Goal: Task Accomplishment & Management: Complete application form

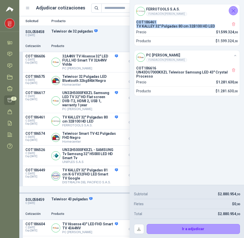
drag, startPoint x: 136, startPoint y: 39, endPoint x: 214, endPoint y: 43, distance: 78.0
click at [214, 43] on div "COT186461 TV KALLEY 32" Pulgadas 80 cm 32B100 HD LED Precio $ 1.599.324 ,30 Pro…" at bounding box center [187, 32] width 106 height 28
copy div "COT186461 TV KALLEY 32" Pulgadas 80 cm 32B100 HD LED"
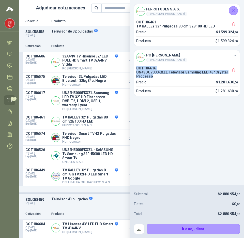
drag, startPoint x: 137, startPoint y: 84, endPoint x: 151, endPoint y: 95, distance: 18.0
click at [151, 78] on div "COT186616 UN43DU7000KXZL Televisor Samsung LED 43" Crystal Processo" at bounding box center [187, 72] width 102 height 12
copy div "COT186616 UN43DU7000KXZL Televisor Samsung LED 43" Crystal Processo"
click at [169, 28] on p "TV KALLEY 32" Pulgadas 80 cm 32B100 HD LED" at bounding box center [187, 26] width 102 height 4
click at [167, 36] on div "COT186461 TV KALLEY 32" Pulgadas 80 cm 32B100 HD LED Precio $ 1.599.324 ,30 Pro…" at bounding box center [187, 32] width 106 height 28
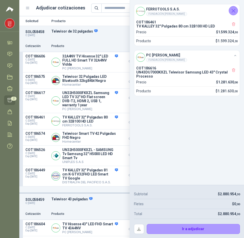
click at [165, 16] on div "FUNDACIÓN [PERSON_NAME]" at bounding box center [166, 14] width 41 height 4
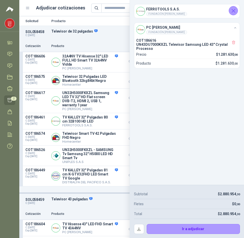
click at [165, 16] on div "FUNDACIÓN [PERSON_NAME]" at bounding box center [166, 14] width 41 height 4
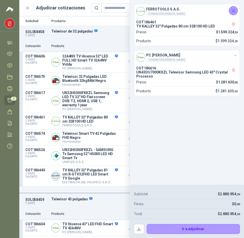
click at [212, 44] on div "Producto $ 1.599.324 ,30" at bounding box center [187, 41] width 102 height 6
click at [139, 44] on p "Producto" at bounding box center [143, 41] width 15 height 6
click at [214, 9] on button "2" at bounding box center [214, 8] width 9 height 9
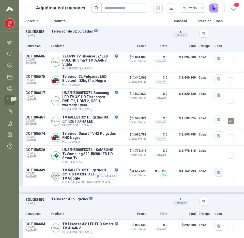
click at [215, 177] on button "button" at bounding box center [219, 172] width 9 height 9
click at [160, 184] on div "$ 95.200 Flex" at bounding box center [159, 176] width 18 height 16
click at [30, 10] on div "Adjudicar cotizaciones Precio 2" at bounding box center [121, 8] width 193 height 9
click at [29, 9] on icon at bounding box center [27, 8] width 5 height 5
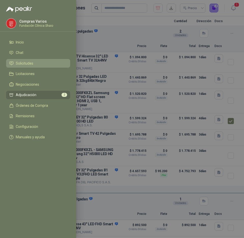
click at [24, 61] on link "Solicitudes" at bounding box center [38, 63] width 64 height 9
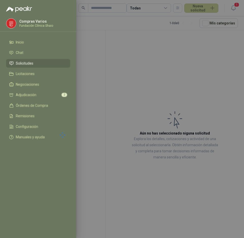
click at [141, 74] on div at bounding box center [122, 119] width 244 height 238
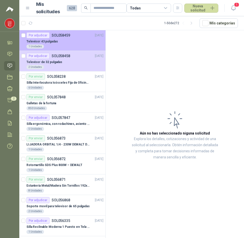
click at [64, 36] on p "SOL058459" at bounding box center [61, 36] width 19 height 4
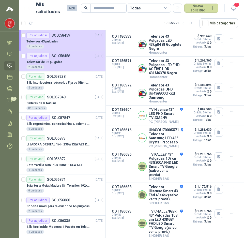
scroll to position [238, 0]
click at [217, 212] on icon "button" at bounding box center [219, 214] width 4 height 4
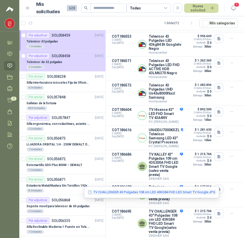
click at [178, 193] on button "TV CHALLENGER 43 Pulgadas 108 cm LED 43KG84 FHD LED Smart TV Google.JPG" at bounding box center [152, 192] width 129 height 5
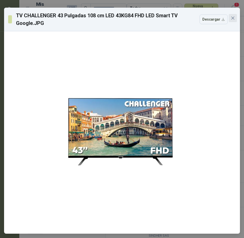
click at [232, 18] on icon "close" at bounding box center [233, 18] width 3 height 3
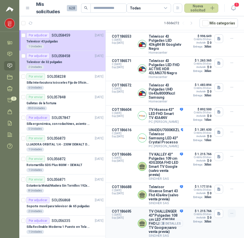
click at [230, 212] on icon "button" at bounding box center [232, 214] width 4 height 4
click at [186, 213] on div "$ 1.215.766 Crédito 30 [PERSON_NAME] Incluido $ 0 Entrega: 3 [PERSON_NAME]" at bounding box center [198, 224] width 25 height 28
click at [218, 212] on icon "button" at bounding box center [219, 213] width 3 height 3
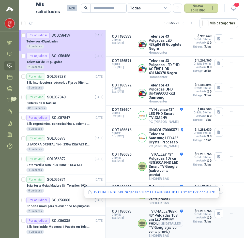
click at [202, 222] on div "$ 1.215.766 Crédito 30 [PERSON_NAME] Incluido $ 0 Entrega: 3 [PERSON_NAME]" at bounding box center [198, 224] width 25 height 28
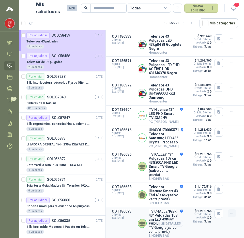
click at [230, 212] on icon "button" at bounding box center [232, 214] width 4 height 4
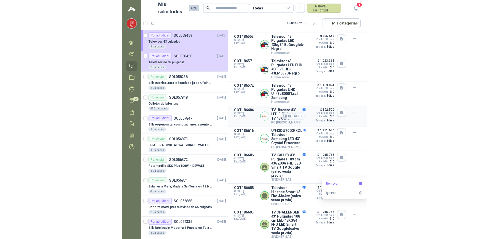
scroll to position [41, 0]
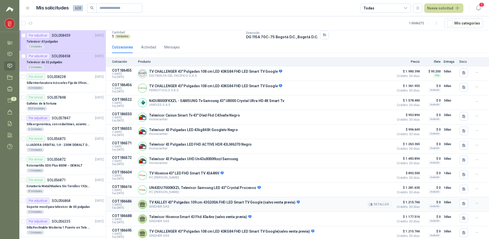
click at [328, 209] on div "TV KALLEY 43" Pulgadas 109 cm 43G200A FHD LED Smart TV Google (salvo venta prev…" at bounding box center [264, 204] width 253 height 10
click at [377, 233] on button "Detalles" at bounding box center [379, 233] width 24 height 7
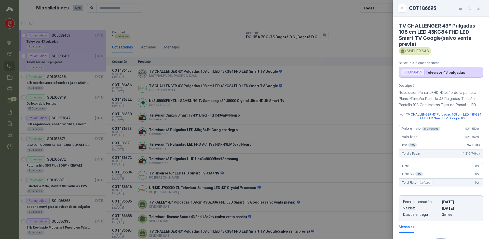
scroll to position [65, 0]
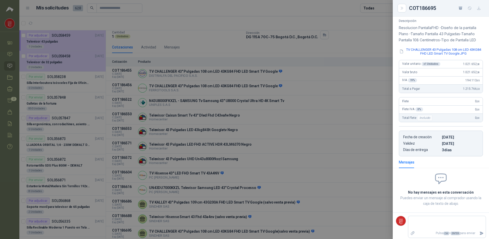
click at [333, 163] on div at bounding box center [244, 119] width 489 height 239
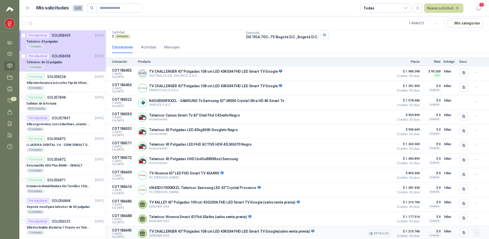
click at [473, 233] on button "button" at bounding box center [477, 232] width 8 height 8
click at [475, 233] on icon "button" at bounding box center [477, 232] width 4 height 4
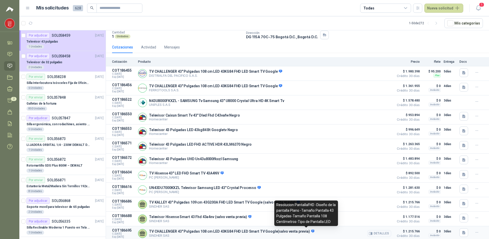
click at [311, 230] on icon at bounding box center [312, 230] width 3 height 3
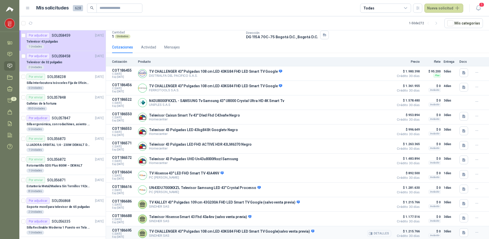
click at [403, 234] on span "Crédito 30 días" at bounding box center [406, 235] width 25 height 3
click at [359, 234] on div "TV CHALLENGER 43" Pulgadas 108 cm LED 43KG84 FHD LED Smart TV Google(salvo vent…" at bounding box center [264, 233] width 253 height 10
click at [369, 232] on icon "button" at bounding box center [371, 233] width 4 height 4
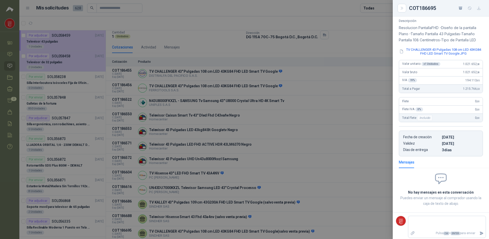
scroll to position [67, 0]
click at [344, 145] on div at bounding box center [244, 119] width 489 height 239
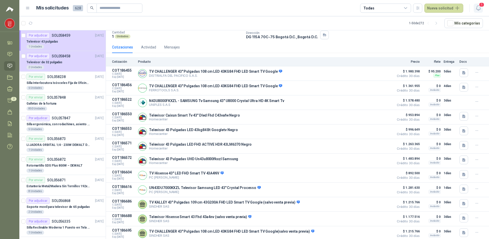
click at [479, 6] on span "1" at bounding box center [482, 4] width 6 height 5
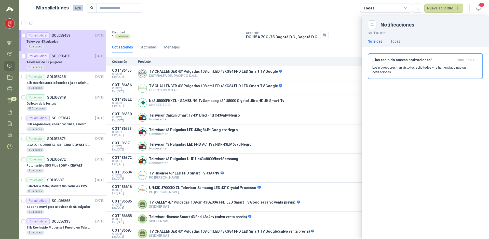
drag, startPoint x: 189, startPoint y: 27, endPoint x: 228, endPoint y: 26, distance: 39.0
click at [189, 27] on div at bounding box center [254, 127] width 470 height 222
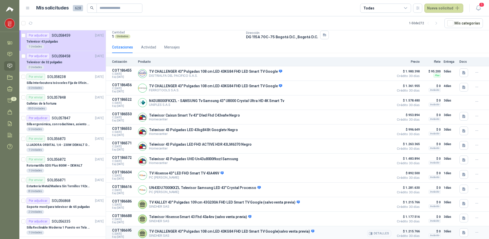
click at [468, 231] on article "COT186695 C: [DATE] Exp: [DATE] TV CHALLENGER 43" Pulgadas 108 cm LED 43KG84 FH…" at bounding box center [297, 233] width 383 height 15
click at [475, 232] on icon "button" at bounding box center [477, 232] width 4 height 4
click at [6, 75] on link "Licitaciones" at bounding box center [9, 77] width 11 height 9
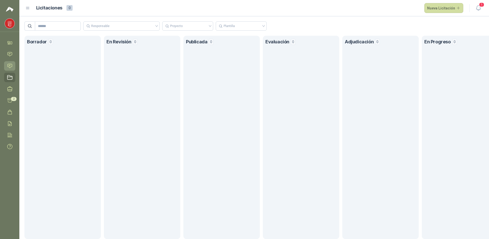
click at [8, 63] on icon at bounding box center [9, 65] width 5 height 5
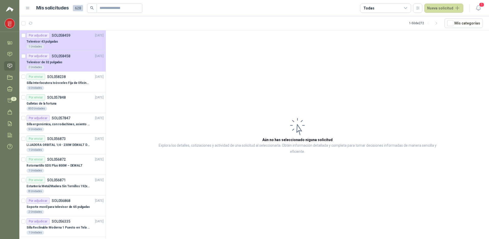
click at [30, 3] on header "Mis solicitudes 628 Todas Nueva solicitud 1" at bounding box center [254, 8] width 470 height 16
click at [27, 9] on icon at bounding box center [27, 8] width 5 height 5
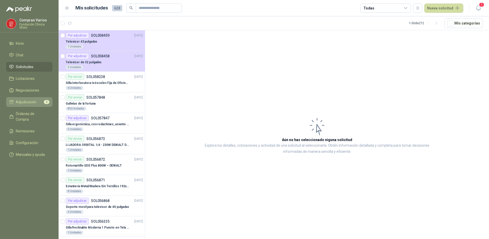
click at [37, 101] on li "Adjudicación 2" at bounding box center [29, 102] width 40 height 6
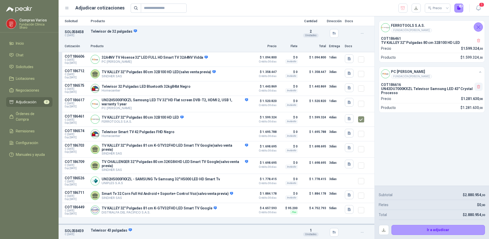
click at [479, 87] on icon "button" at bounding box center [478, 87] width 3 height 4
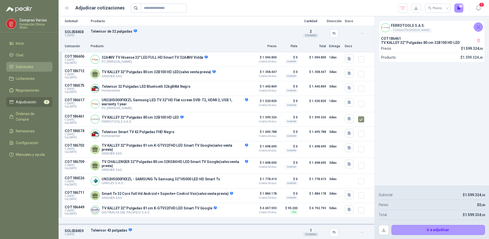
click at [24, 65] on span "Solicitudes" at bounding box center [25, 67] width 18 height 6
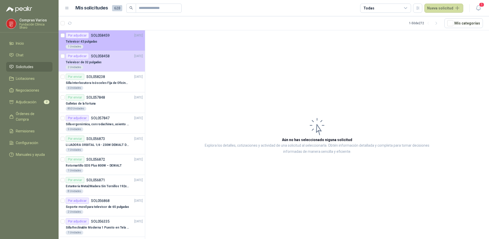
click at [107, 39] on div "Televisor 43 pulgadas" at bounding box center [104, 41] width 77 height 6
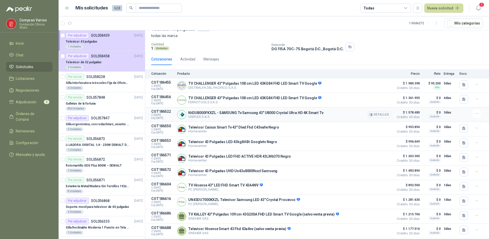
scroll to position [41, 0]
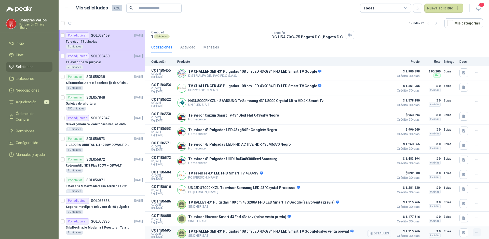
click at [475, 230] on icon "button" at bounding box center [477, 232] width 4 height 4
click at [444, 232] on p "3 [PERSON_NAME]" at bounding box center [450, 231] width 13 height 6
click at [459, 236] on button "button" at bounding box center [463, 232] width 9 height 9
click at [462, 233] on icon "button" at bounding box center [464, 232] width 4 height 4
click at [369, 235] on icon "button" at bounding box center [371, 233] width 4 height 4
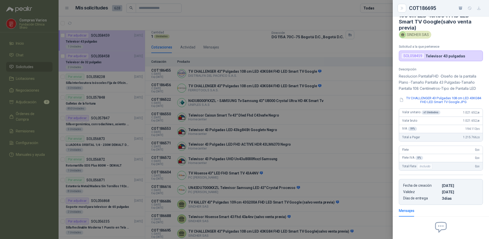
scroll to position [0, 0]
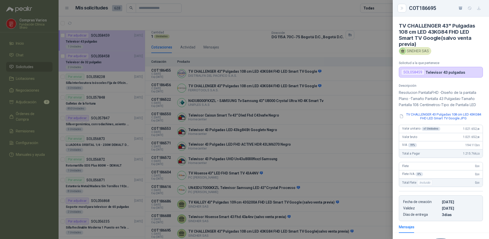
click at [410, 55] on article "TV CHALLENGER 43" Pulgadas 108 cm LED 43KG84 FHD LED Smart TV Google(salvo vent…" at bounding box center [441, 47] width 96 height 61
click at [424, 48] on div "SINDHER SAS" at bounding box center [415, 51] width 32 height 8
click at [404, 8] on button "Close" at bounding box center [401, 8] width 9 height 9
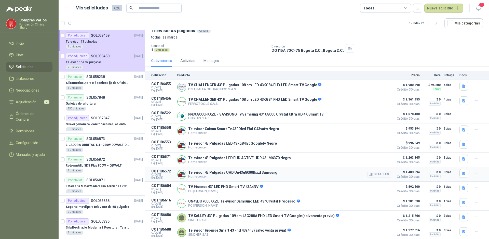
scroll to position [41, 0]
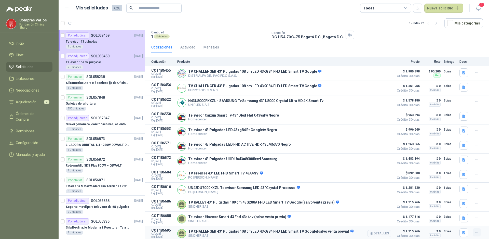
click at [475, 230] on icon "button" at bounding box center [477, 232] width 4 height 4
click at [480, 5] on span "1" at bounding box center [482, 4] width 6 height 5
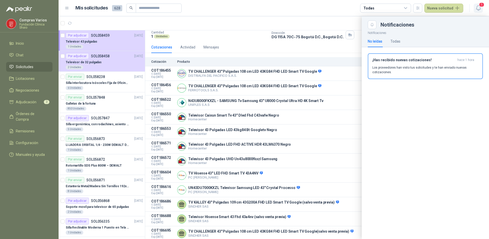
click at [478, 4] on button "1" at bounding box center [478, 8] width 9 height 9
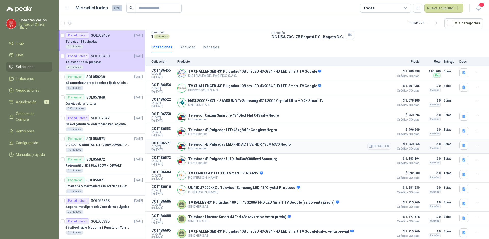
scroll to position [0, 0]
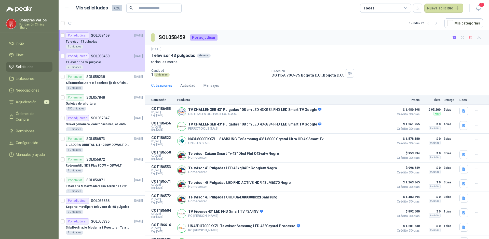
click at [230, 74] on div "1 Unidades" at bounding box center [209, 74] width 116 height 4
click at [30, 100] on span "Adjudicación" at bounding box center [26, 102] width 21 height 6
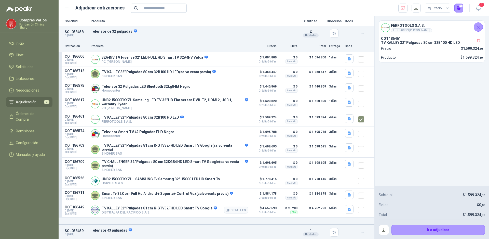
click at [183, 204] on div "COT186606 C: 03/10/2025 Exp: 18/10/2025 32A4NV TV Hisense 32" LED FULL HD Smart…" at bounding box center [217, 134] width 316 height 165
click at [67, 10] on icon at bounding box center [67, 8] width 5 height 5
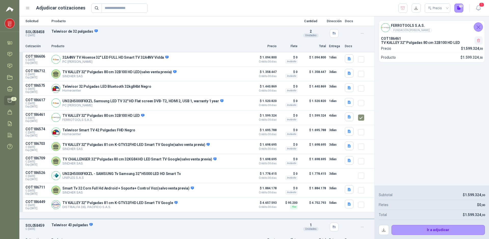
click at [477, 41] on icon "button" at bounding box center [478, 40] width 4 height 4
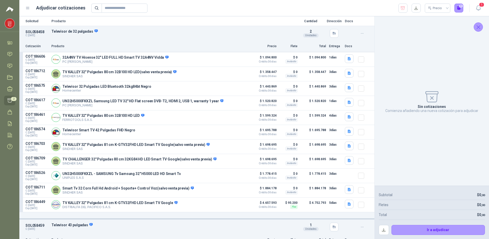
click at [478, 26] on icon "Cerrar" at bounding box center [478, 27] width 6 height 6
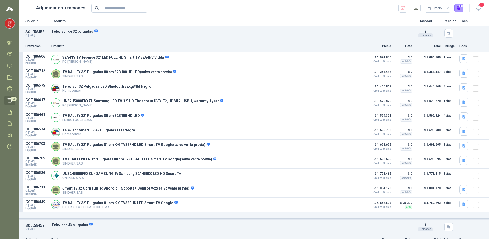
click at [30, 6] on div "Adjudicar cotizaciones Precio 0" at bounding box center [244, 8] width 438 height 9
click at [28, 9] on icon at bounding box center [27, 8] width 5 height 5
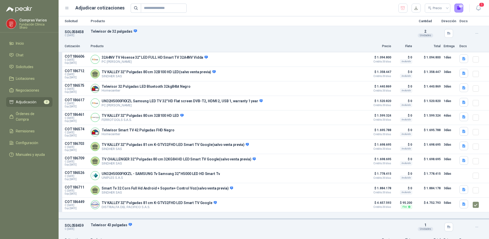
click at [41, 102] on li "Adjudicación 2" at bounding box center [29, 102] width 40 height 6
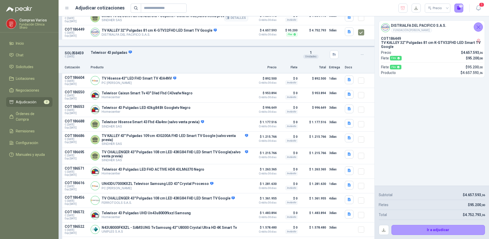
scroll to position [202, 0]
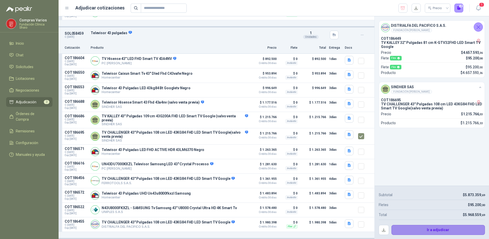
click at [431, 231] on button "Ir a adjudicar" at bounding box center [438, 230] width 94 height 10
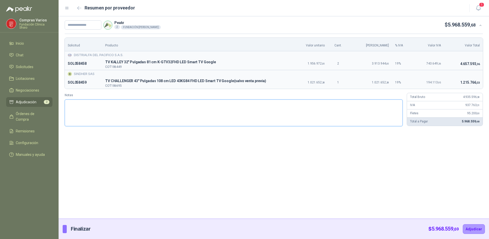
click at [116, 107] on textarea "Notas" at bounding box center [234, 112] width 338 height 27
click at [88, 25] on input "text" at bounding box center [83, 24] width 37 height 9
type input "*********"
drag, startPoint x: 67, startPoint y: 65, endPoint x: 87, endPoint y: 63, distance: 20.2
click at [87, 63] on td "SOL058458" at bounding box center [83, 64] width 37 height 12
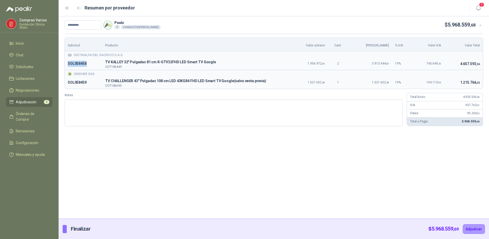
copy p "SOL058458"
drag, startPoint x: 109, startPoint y: 61, endPoint x: 212, endPoint y: 63, distance: 103.6
click at [212, 63] on span "TV KALLEY 32" Pulgadas 81 cm K-GTV32FHD LED Smart TV Google" at bounding box center [196, 62] width 182 height 6
copy span "TV KALLEY 32" Pulgadas 81 cm K-GTV32FHD LED Smart TV Google"
drag, startPoint x: 69, startPoint y: 82, endPoint x: 85, endPoint y: 80, distance: 16.1
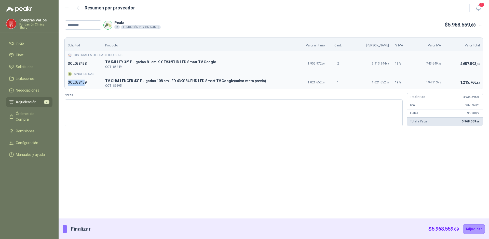
click at [85, 80] on p "SOL058459" at bounding box center [83, 82] width 31 height 6
drag, startPoint x: 88, startPoint y: 82, endPoint x: 67, endPoint y: 82, distance: 20.4
click at [67, 82] on td "SOL058459" at bounding box center [83, 82] width 37 height 12
copy p "SOL058459"
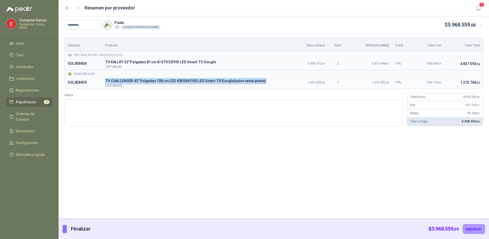
drag, startPoint x: 107, startPoint y: 81, endPoint x: 277, endPoint y: 81, distance: 169.6
click at [277, 81] on span "TV CHALLENGER 43" Pulgadas 108 cm LED 43KG84 FHD LED Smart TV Google(salvo vent…" at bounding box center [196, 81] width 182 height 6
copy span "TV CHALLENGER 43" Pulgadas 108 cm LED 43KG84 FHD LED Smart TV Google(salvo vent…"
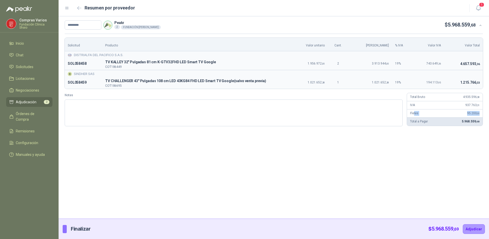
drag, startPoint x: 414, startPoint y: 111, endPoint x: 481, endPoint y: 115, distance: 67.3
click at [481, 115] on div "Fletes 95.200 ,00" at bounding box center [445, 113] width 76 height 8
click at [475, 114] on span "95.200 ,00" at bounding box center [473, 113] width 12 height 4
click at [144, 119] on textarea "Notas" at bounding box center [234, 112] width 338 height 27
click at [170, 141] on div "********* Peakr 2 FUNDACIÓN ABOOD SHAIO $ 5.968.559 ,68 Solicitud Producto Valo…" at bounding box center [274, 117] width 430 height 202
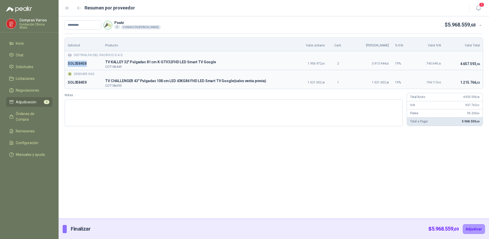
drag, startPoint x: 88, startPoint y: 65, endPoint x: 68, endPoint y: 66, distance: 19.9
click at [68, 66] on p "SOL058458" at bounding box center [83, 64] width 31 height 6
copy p "SOL058458"
drag, startPoint x: 67, startPoint y: 81, endPoint x: 86, endPoint y: 78, distance: 18.7
click at [86, 78] on td "SOL058459" at bounding box center [83, 82] width 37 height 12
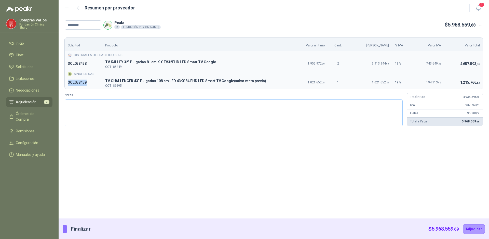
copy p "SOL058459"
drag, startPoint x: 213, startPoint y: 138, endPoint x: 229, endPoint y: 141, distance: 16.0
click at [213, 138] on div "********* Peakr 2 FUNDACIÓN ABOOD SHAIO $ 5.968.559 ,68 Solicitud Producto Valo…" at bounding box center [274, 117] width 430 height 202
click at [473, 230] on button "Adjudicar" at bounding box center [474, 229] width 22 height 10
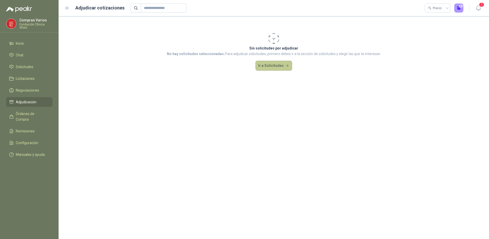
click at [278, 66] on button "Ir a Solicitudes" at bounding box center [273, 66] width 37 height 10
